Goal: Task Accomplishment & Management: Manage account settings

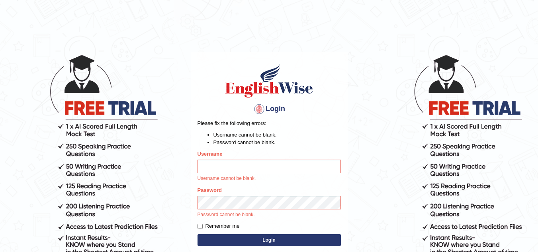
type input "Leticia_parramatta"
click at [238, 168] on input "Leticia_parramatta" at bounding box center [268, 167] width 143 height 14
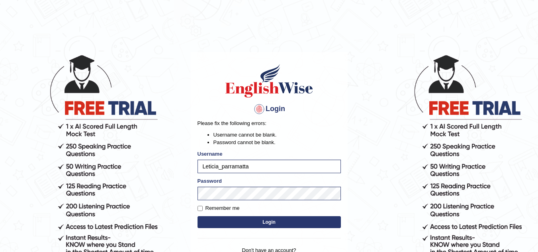
click at [273, 220] on button "Login" at bounding box center [268, 222] width 143 height 12
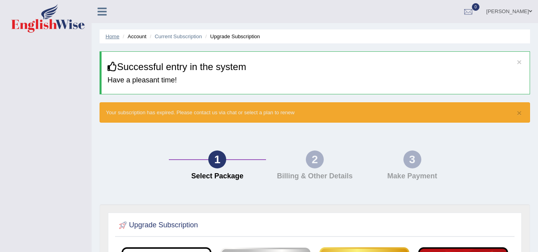
click at [115, 35] on link "Home" at bounding box center [112, 36] width 14 height 6
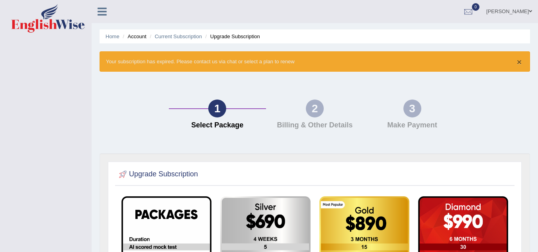
click at [517, 62] on button "×" at bounding box center [519, 62] width 5 height 8
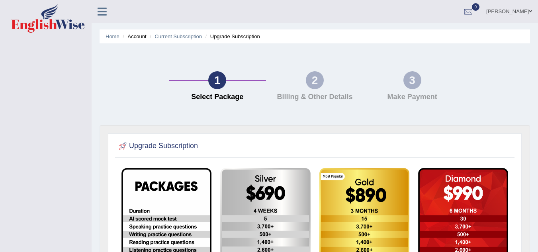
click at [230, 39] on li "Upgrade Subscription" at bounding box center [231, 37] width 57 height 8
click at [134, 33] on li "Account" at bounding box center [133, 37] width 25 height 8
click at [137, 37] on li "Account" at bounding box center [133, 37] width 25 height 8
click at [104, 34] on ul "Home Account Current Subscription Upgrade Subscription" at bounding box center [314, 36] width 430 height 14
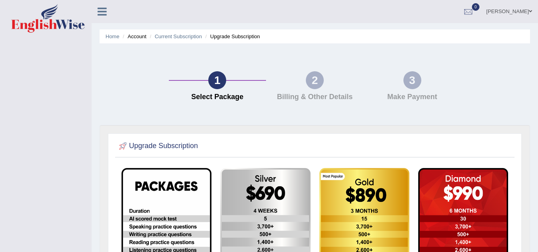
click at [103, 7] on icon at bounding box center [102, 11] width 9 height 10
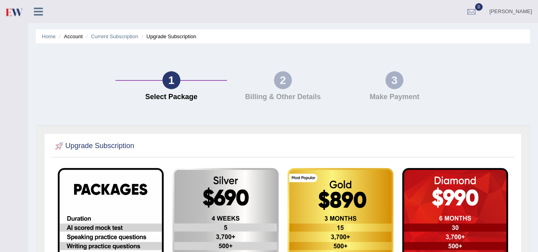
click at [42, 14] on icon at bounding box center [38, 11] width 9 height 10
